Goal: Information Seeking & Learning: Learn about a topic

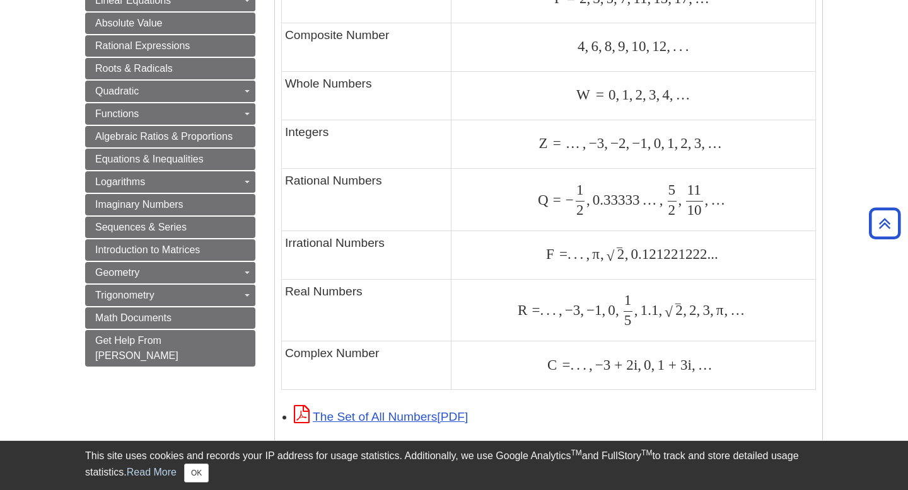
scroll to position [784, 0]
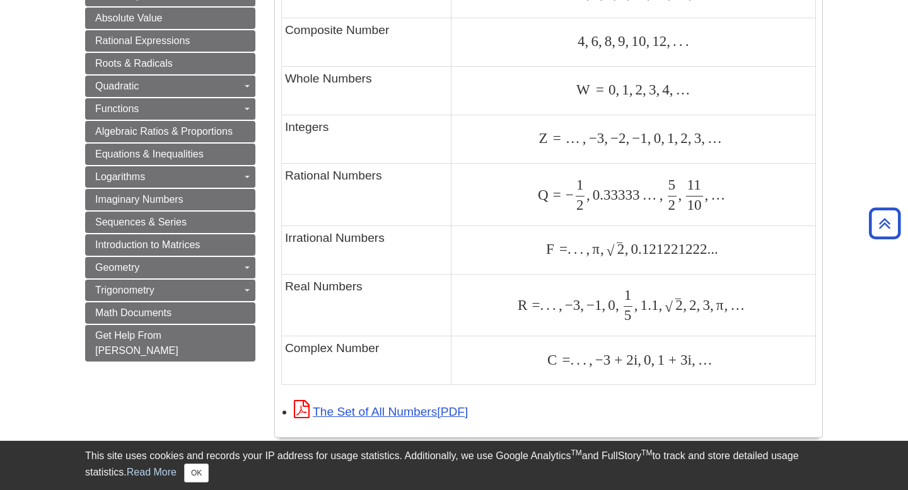
click at [347, 184] on td "Rational Numbers" at bounding box center [367, 194] width 170 height 62
click at [347, 182] on td "Rational Numbers" at bounding box center [367, 194] width 170 height 62
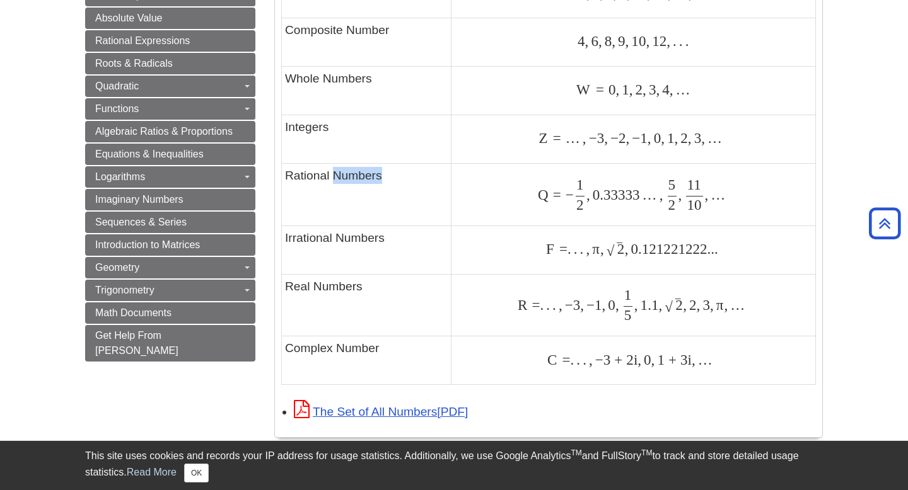
click at [347, 182] on td "Rational Numbers" at bounding box center [367, 194] width 170 height 62
click at [347, 181] on td "Rational Numbers" at bounding box center [367, 194] width 170 height 62
click at [295, 171] on td "Rational Numbers" at bounding box center [367, 194] width 170 height 62
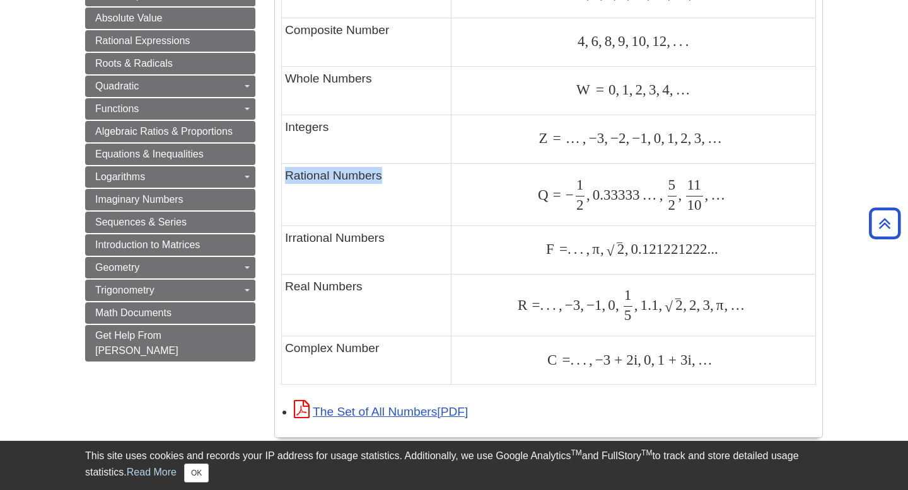
click at [295, 171] on td "Rational Numbers" at bounding box center [367, 194] width 170 height 62
copy tr "Rational Numbers"
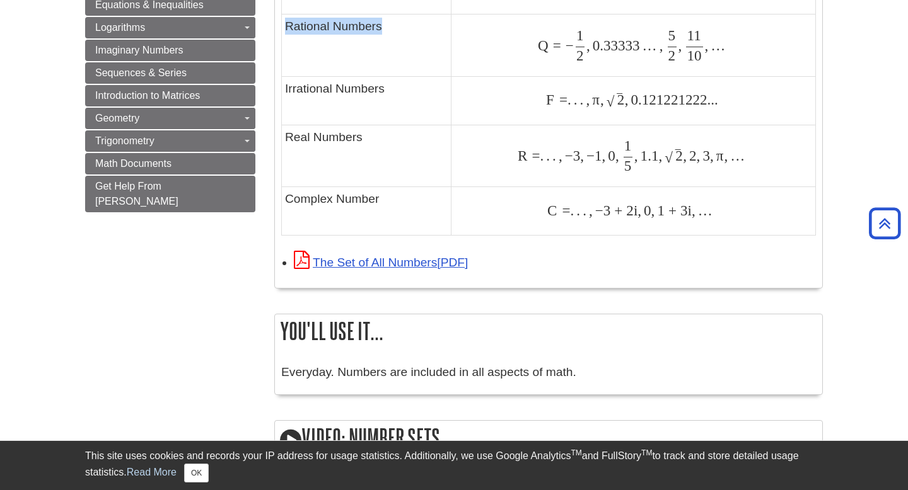
scroll to position [939, 0]
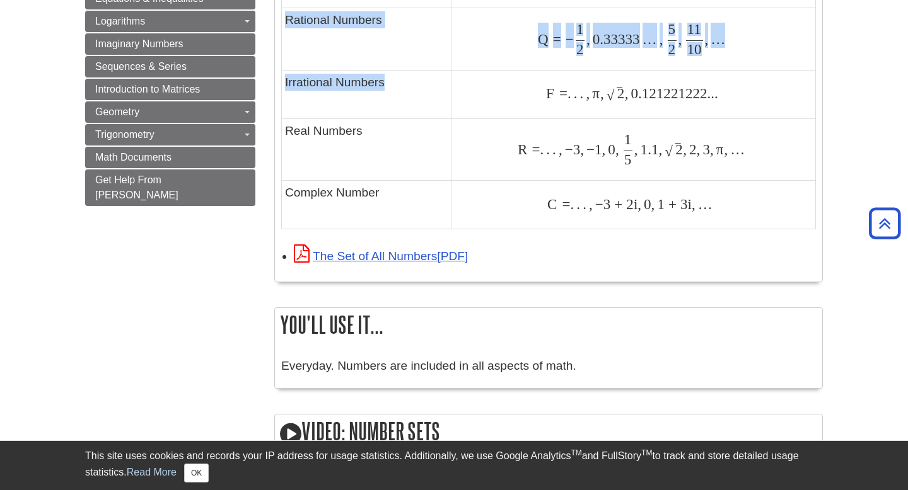
drag, startPoint x: 347, startPoint y: 79, endPoint x: 277, endPoint y: 94, distance: 72.1
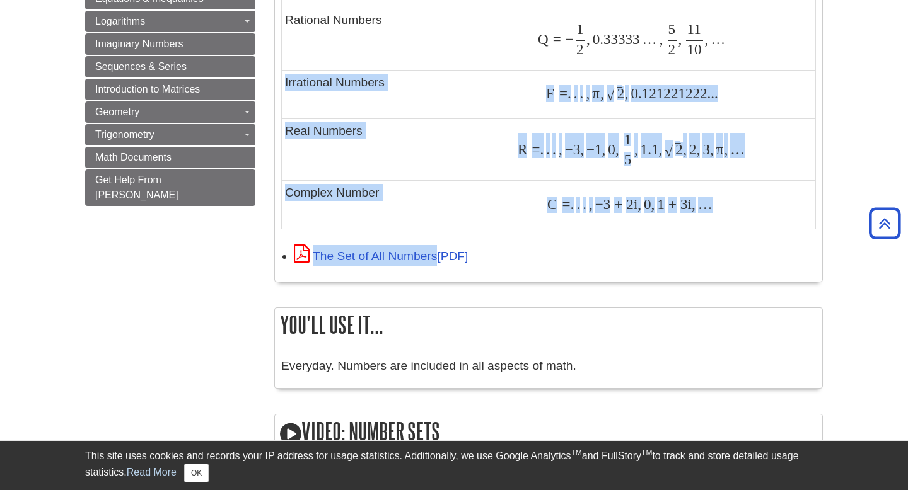
drag, startPoint x: 282, startPoint y: 79, endPoint x: 517, endPoint y: 251, distance: 291.0
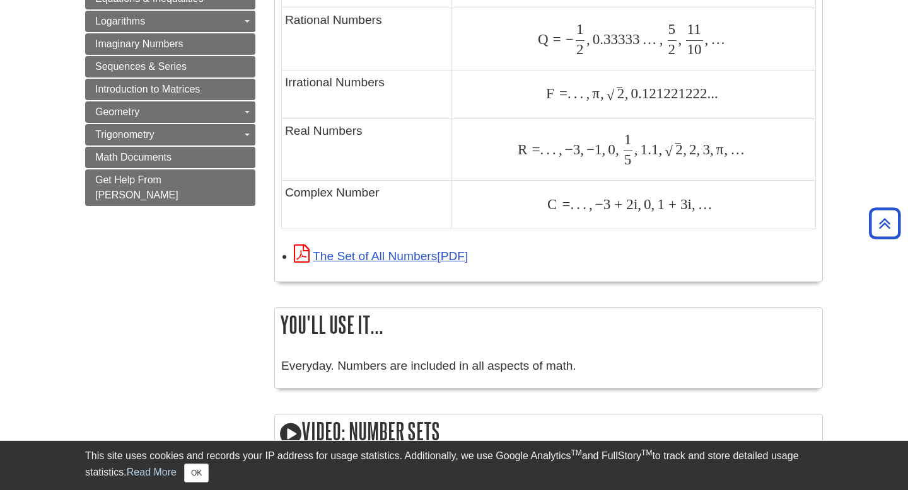
click at [551, 245] on li "The Set of All Numbers" at bounding box center [555, 255] width 522 height 27
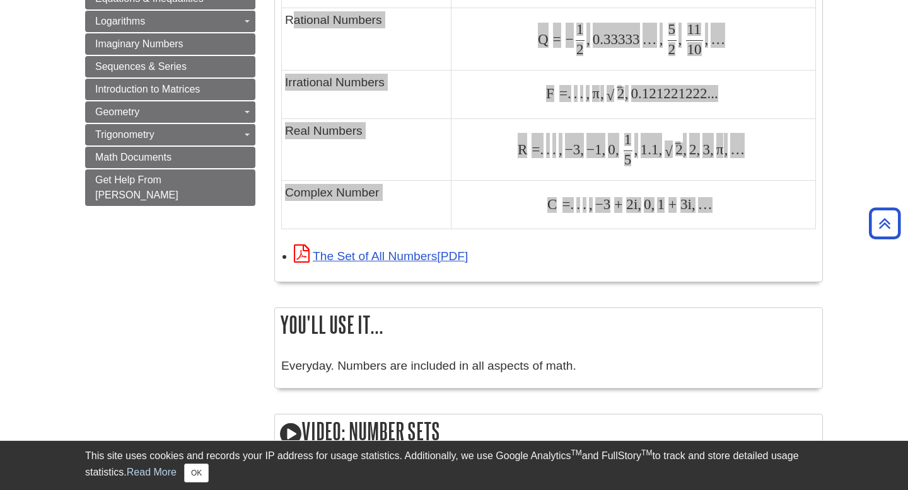
drag, startPoint x: 715, startPoint y: 218, endPoint x: 293, endPoint y: 18, distance: 467.3
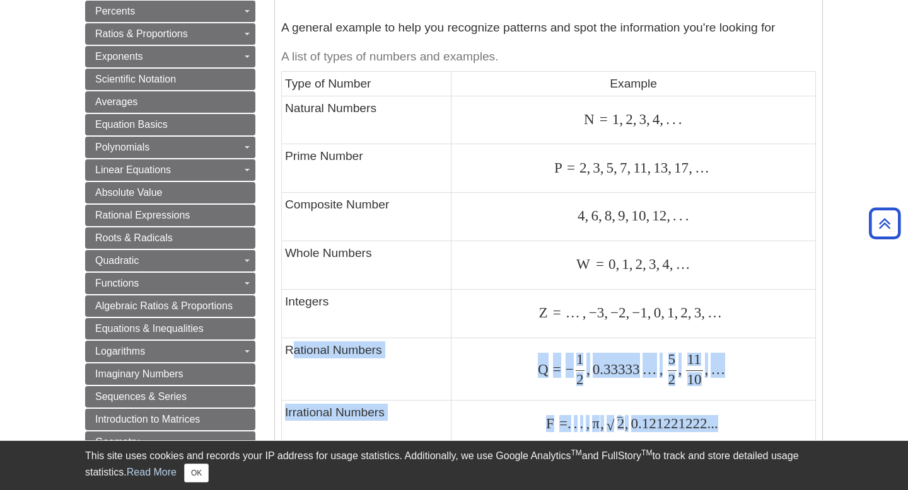
scroll to position [579, 0]
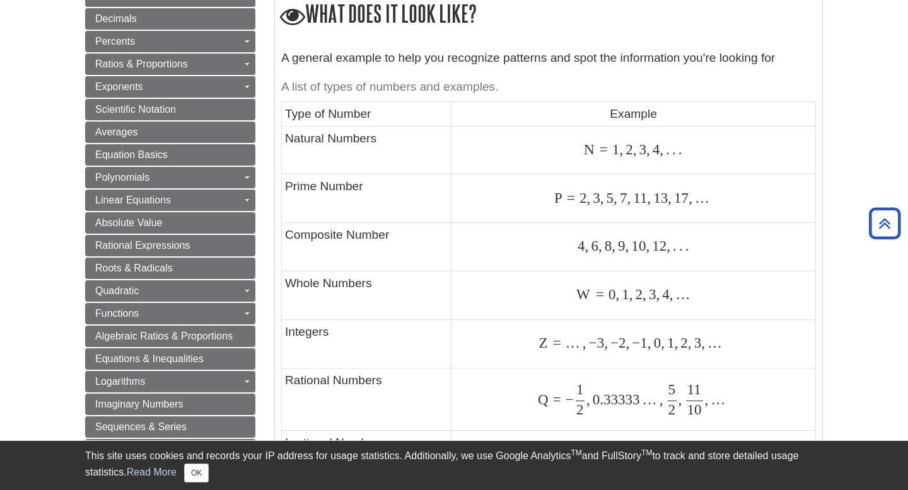
click at [293, 116] on td "Type of Number" at bounding box center [367, 114] width 170 height 24
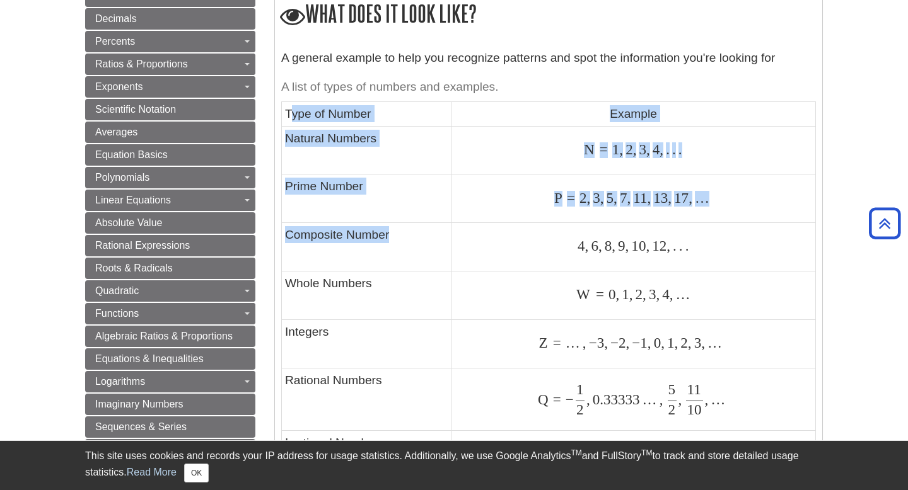
scroll to position [578, 0]
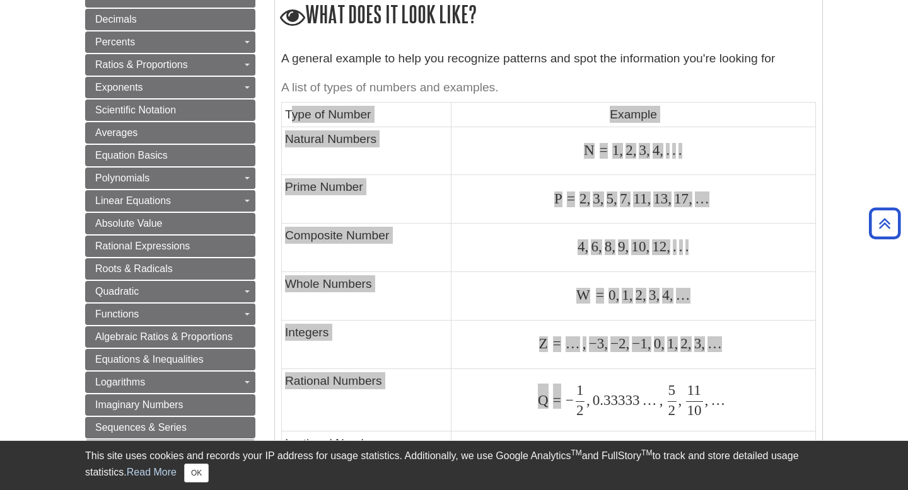
drag, startPoint x: 293, startPoint y: 113, endPoint x: 567, endPoint y: 412, distance: 406.1
click at [567, 412] on tbody "Type of Number Example Natural Numbers N = 1 , 2 , 3 , 4 , . . . N = 1 , 2 , 3 …" at bounding box center [549, 347] width 534 height 488
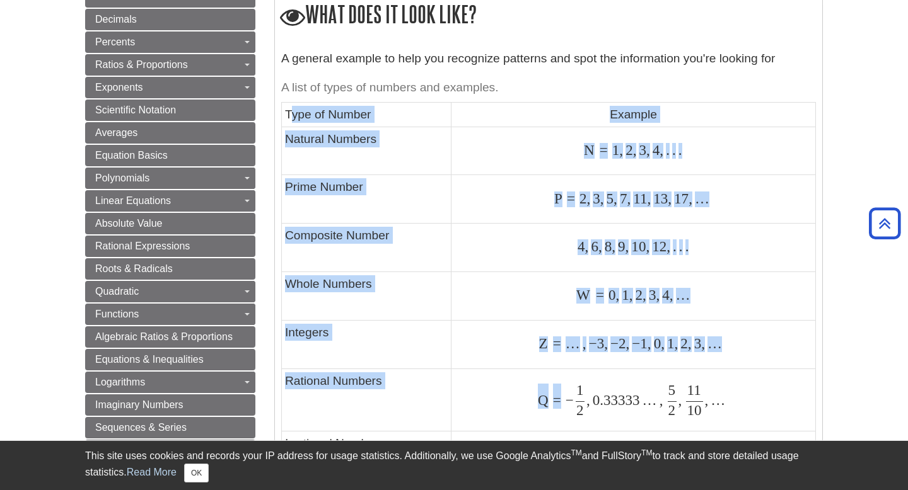
click at [525, 211] on td "P = 2 , 3 , 5 , 7 , 11 , 13 , 17 , … P = 2 , 3 , 5 , 7 , 11 , 13 , 17 , …" at bounding box center [633, 199] width 364 height 49
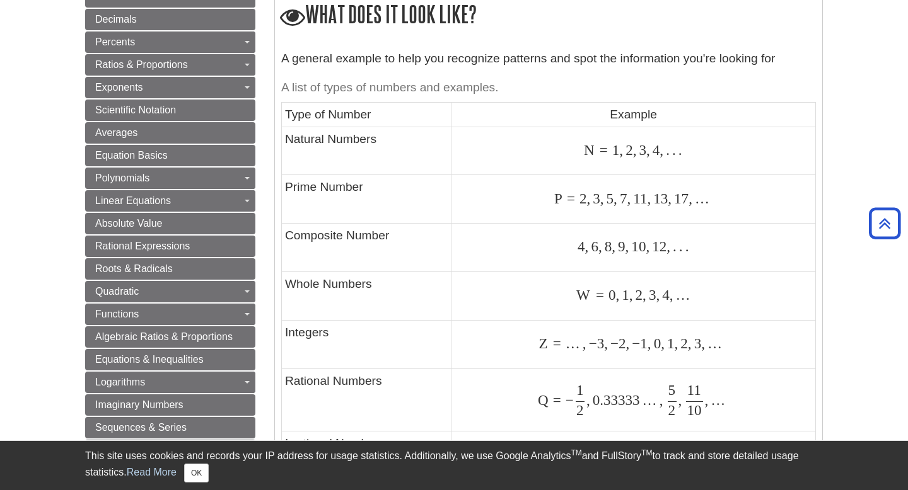
scroll to position [601, 0]
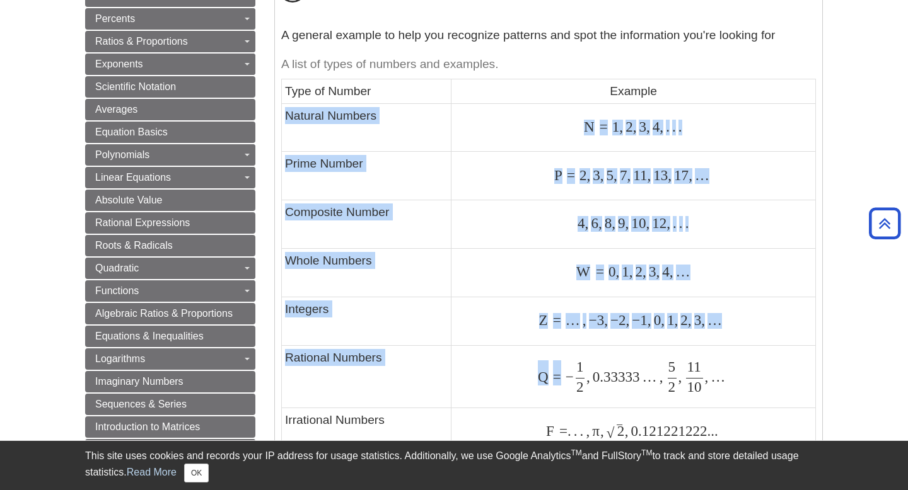
drag, startPoint x: 285, startPoint y: 115, endPoint x: 571, endPoint y: 376, distance: 386.5
click at [571, 376] on tbody "Type of Number Example Natural Numbers N = 1 , 2 , 3 , 4 , . . . N = 1 , 2 , 3 …" at bounding box center [549, 323] width 534 height 488
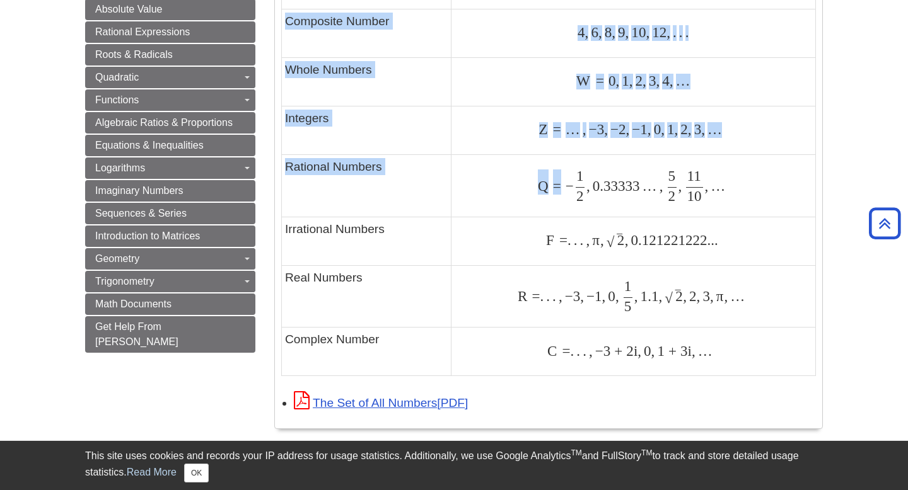
scroll to position [794, 0]
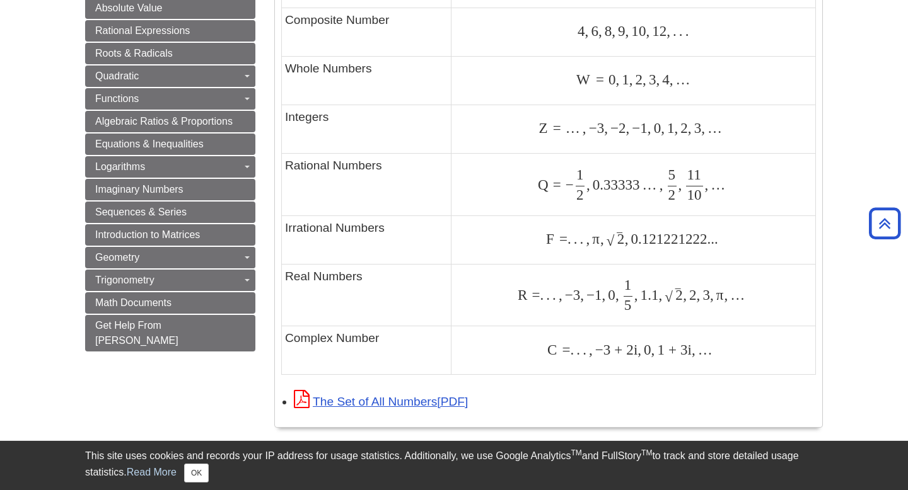
click at [736, 363] on td "C = . . . , − 3 + 2 i , 0 , 1 + 3 i , … C = . . . , − 3 + 2 i , 0 , 1 + 3 i , …" at bounding box center [633, 351] width 364 height 49
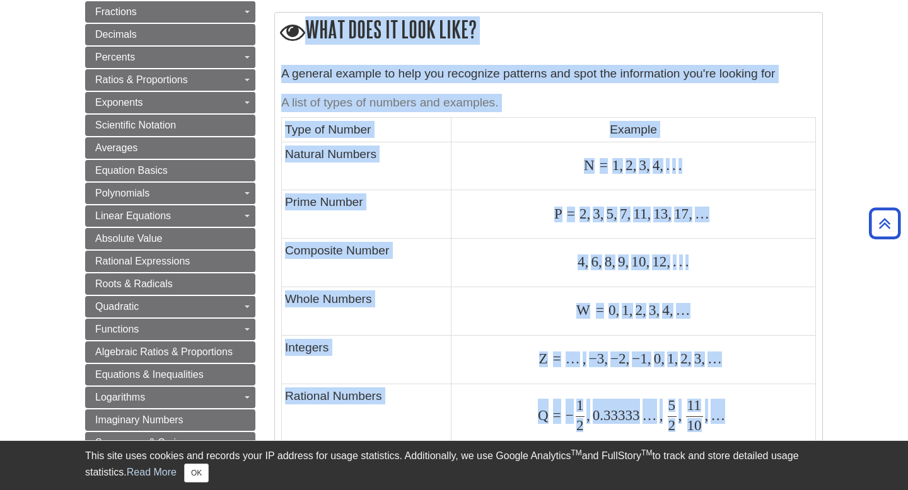
scroll to position [549, 0]
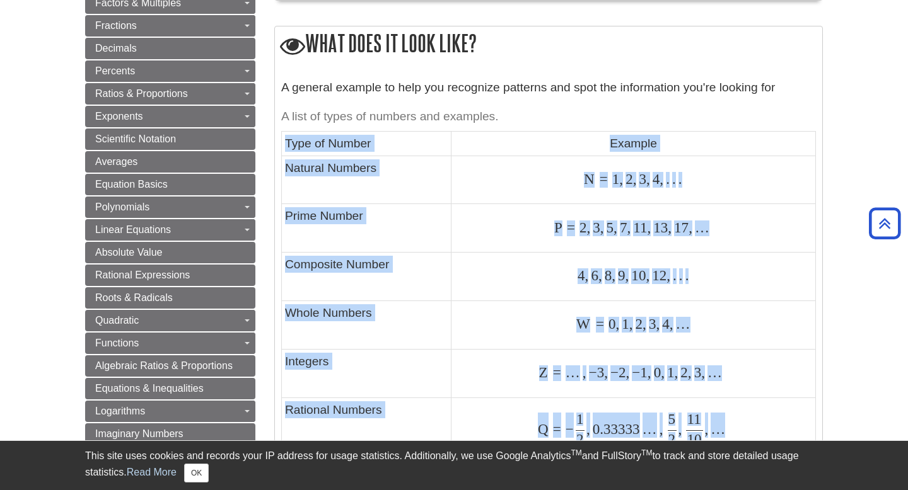
drag, startPoint x: 736, startPoint y: 363, endPoint x: 287, endPoint y: 139, distance: 501.6
click at [287, 139] on tbody "Type of Number Example Natural Numbers N = 1 , 2 , 3 , 4 , . . . N = 1 , 2 , 3 …" at bounding box center [549, 376] width 534 height 488
click at [890, 224] on icon "Back to Top" at bounding box center [884, 224] width 40 height 40
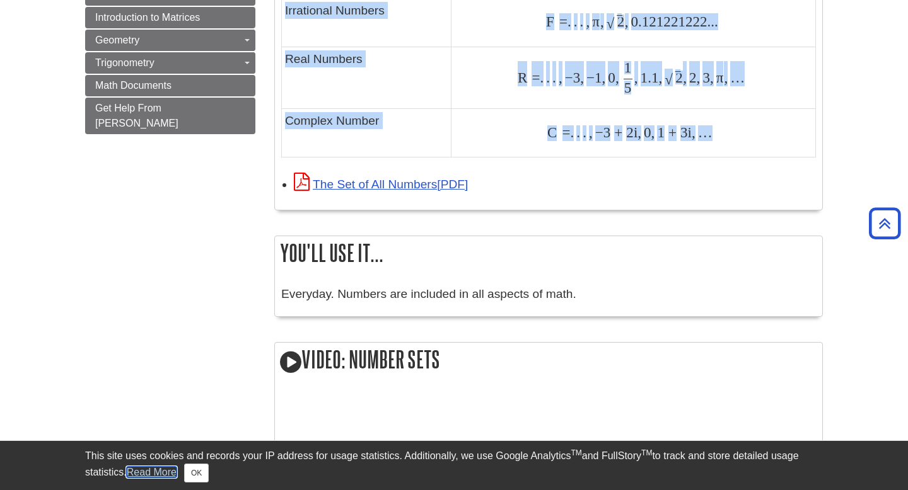
scroll to position [991, 0]
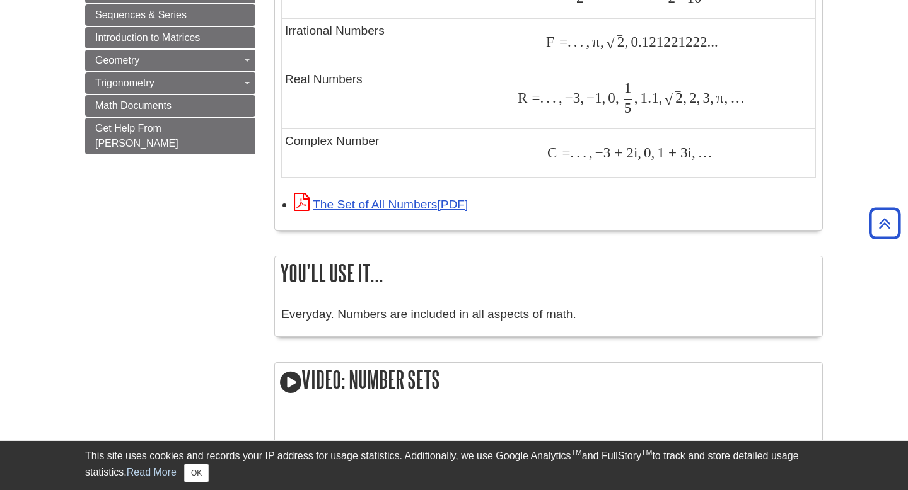
click at [743, 140] on td "C = . . . , − 3 + 2 i , 0 , 1 + 3 i , … C = . . . , − 3 + 2 i , 0 , 1 + 3 i , …" at bounding box center [633, 153] width 364 height 49
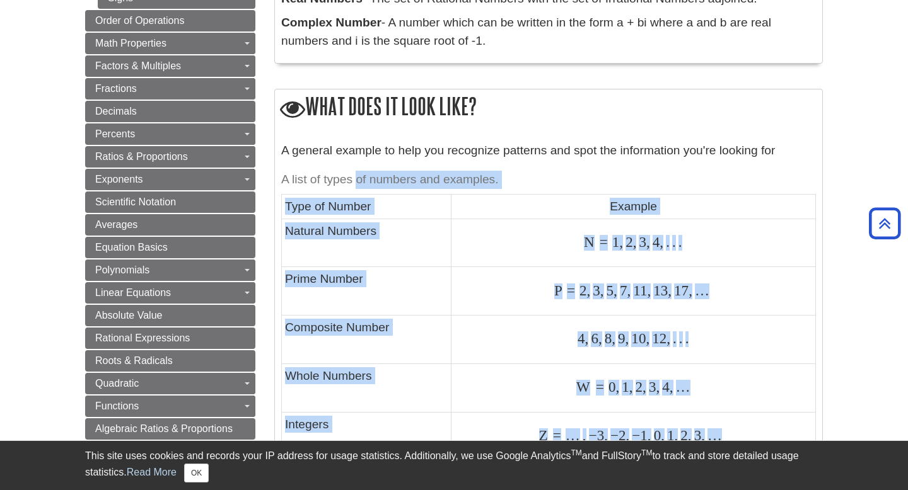
scroll to position [485, 0]
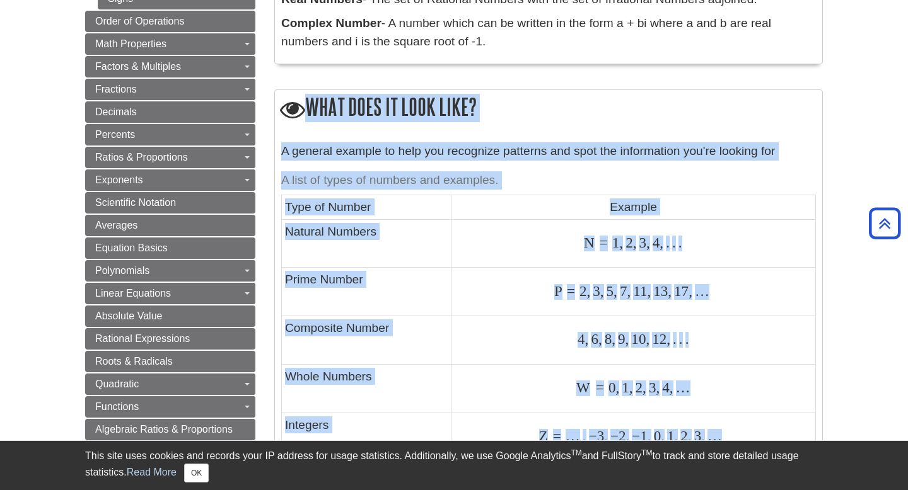
drag, startPoint x: 746, startPoint y: 153, endPoint x: 282, endPoint y: 105, distance: 466.5
click at [282, 105] on div "What does it look like? A general example to help you recognize patterns and sp…" at bounding box center [548, 413] width 548 height 647
click at [282, 105] on icon at bounding box center [292, 109] width 25 height 25
drag, startPoint x: 310, startPoint y: 100, endPoint x: 685, endPoint y: 436, distance: 503.1
click at [685, 436] on div "What does it look like? A general example to help you recognize patterns and sp…" at bounding box center [548, 413] width 548 height 647
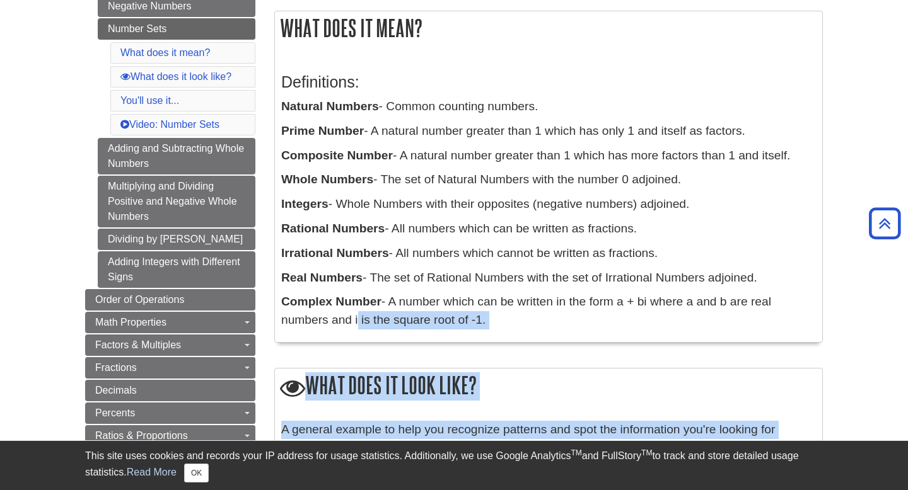
scroll to position [206, 0]
drag, startPoint x: 712, startPoint y: 301, endPoint x: 274, endPoint y: 395, distance: 447.5
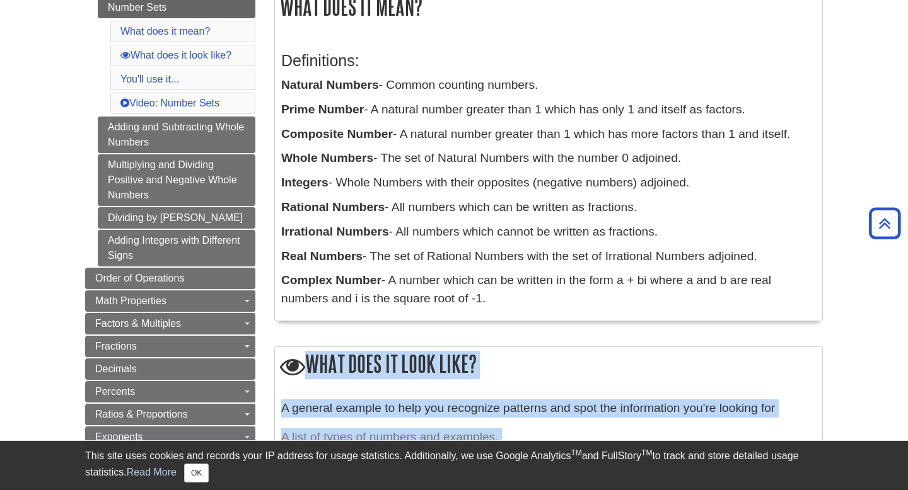
scroll to position [233, 0]
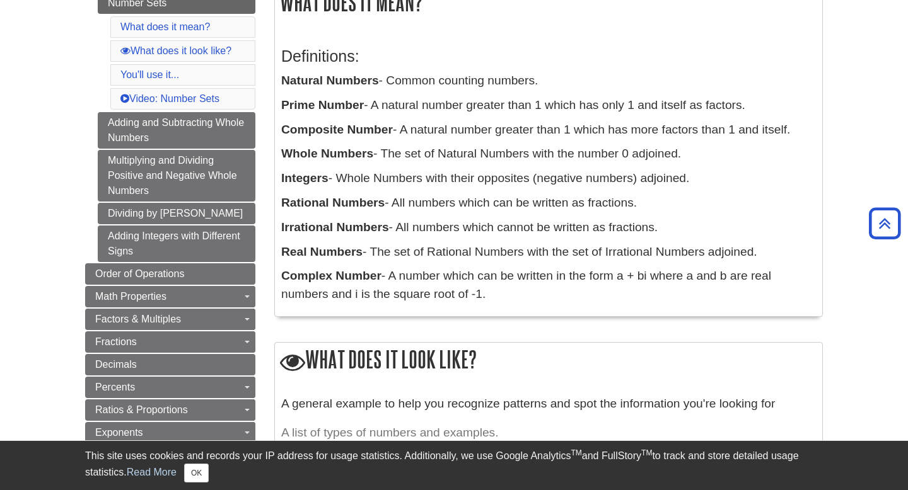
click at [488, 318] on div "What does it mean? Definitions: Natural Numbers - Common counting numbers. Prim…" at bounding box center [548, 151] width 548 height 333
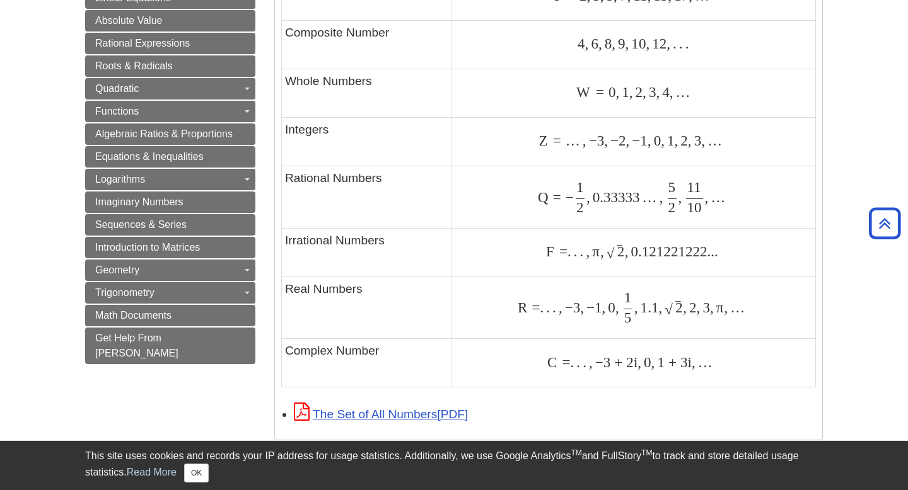
scroll to position [782, 0]
